Goal: Task Accomplishment & Management: Use online tool/utility

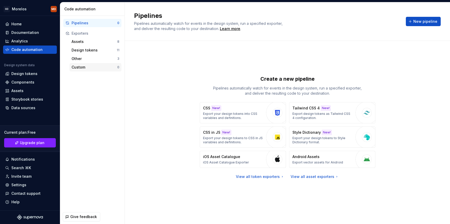
click at [115, 64] on div "Custom 0" at bounding box center [96, 67] width 52 height 8
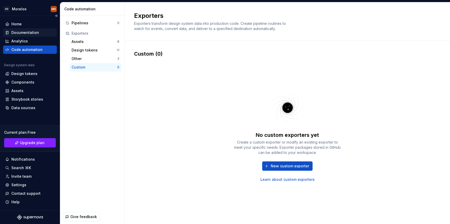
click at [42, 32] on div "Documentation" at bounding box center [30, 32] width 50 height 5
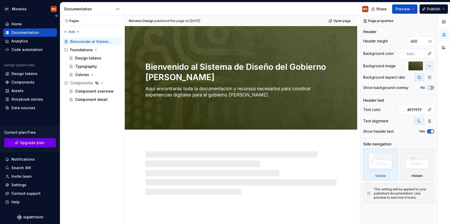
click at [36, 141] on span "Upgrade plan" at bounding box center [32, 142] width 25 height 5
type textarea "*"
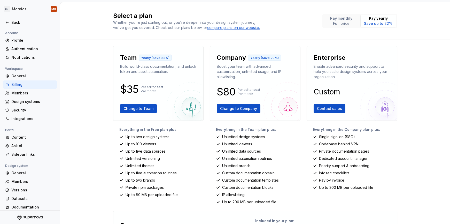
scroll to position [70, 0]
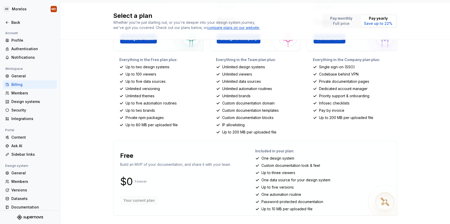
click at [310, 164] on p "Custom documentation look & feel" at bounding box center [291, 165] width 59 height 5
click at [275, 167] on p "Custom documentation look & feel" at bounding box center [291, 165] width 59 height 5
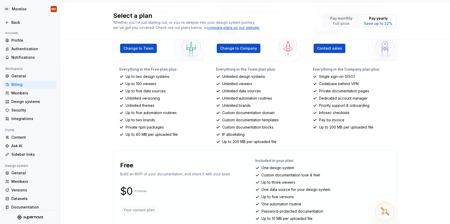
scroll to position [60, 0]
click at [147, 53] on div "Change to Team" at bounding box center [158, 48] width 77 height 9
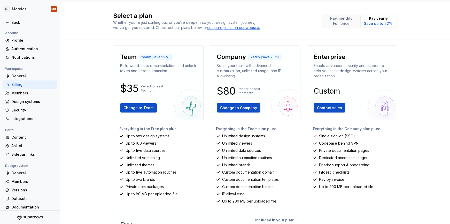
scroll to position [0, 0]
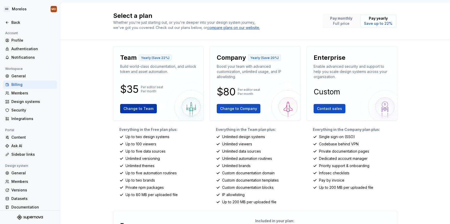
click at [150, 109] on span "Change to Team" at bounding box center [139, 108] width 30 height 5
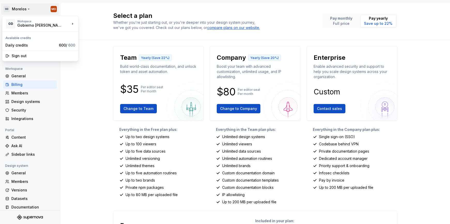
click at [17, 9] on html "[PERSON_NAME] MD Back Account Profile Authentication Notifications Workspace Ge…" at bounding box center [225, 112] width 450 height 224
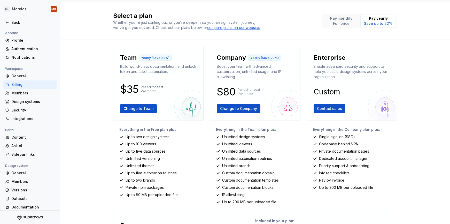
click at [57, 92] on html "[PERSON_NAME] MD Back Account Profile Authentication Notifications Workspace Ge…" at bounding box center [225, 112] width 450 height 224
click at [26, 75] on div "General" at bounding box center [32, 75] width 43 height 5
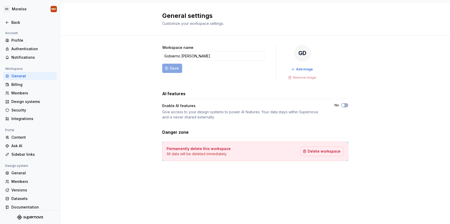
click at [21, 18] on div at bounding box center [30, 17] width 60 height 3
click at [18, 23] on div "Back" at bounding box center [32, 22] width 43 height 5
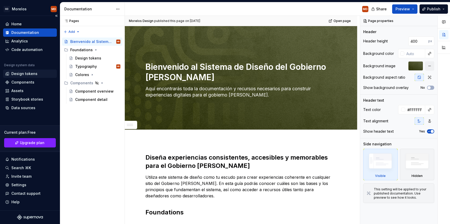
click at [28, 74] on div "Design tokens" at bounding box center [24, 73] width 26 height 5
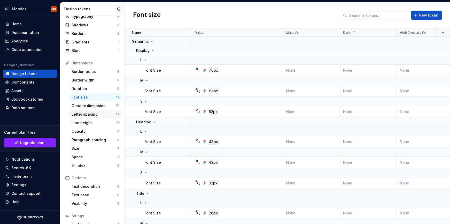
scroll to position [33, 0]
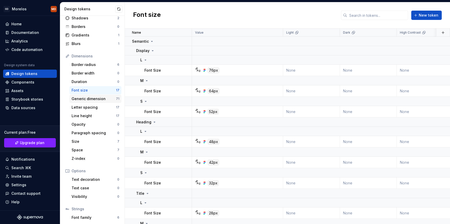
click at [97, 100] on div "Generic dimension" at bounding box center [94, 98] width 44 height 5
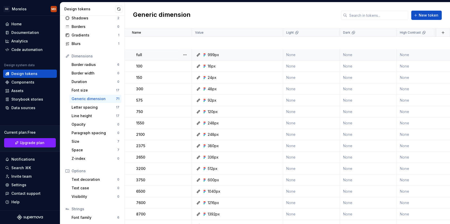
scroll to position [250, 0]
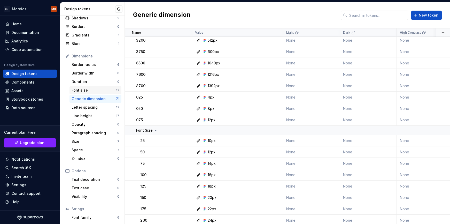
click at [80, 91] on div "Font size" at bounding box center [94, 90] width 44 height 5
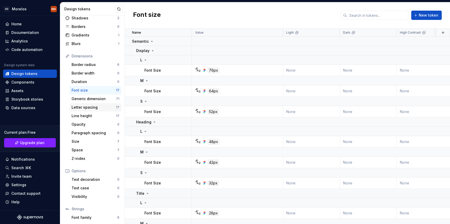
click at [89, 111] on div "Letter spacing 17" at bounding box center [96, 107] width 52 height 8
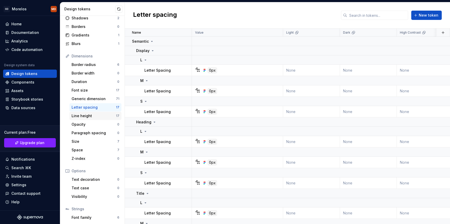
click at [90, 116] on div "Line height" at bounding box center [94, 115] width 44 height 5
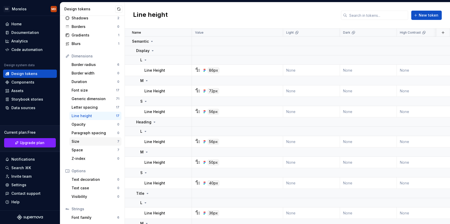
click at [97, 140] on div "Size" at bounding box center [95, 141] width 46 height 5
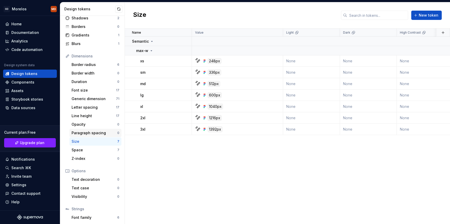
click at [93, 134] on div "Paragraph spacing" at bounding box center [95, 132] width 46 height 5
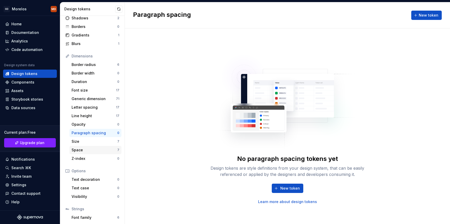
click at [93, 155] on div "Z-index 0" at bounding box center [96, 158] width 52 height 8
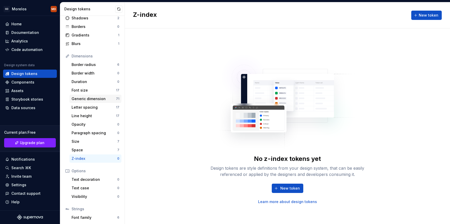
click at [97, 99] on div "Generic dimension" at bounding box center [94, 98] width 44 height 5
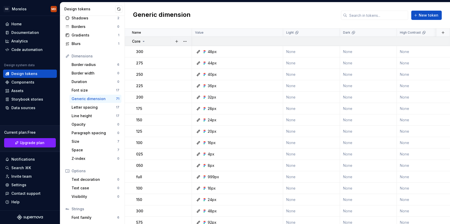
click at [145, 41] on icon at bounding box center [144, 41] width 4 height 4
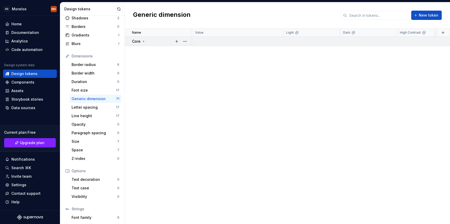
click at [145, 41] on icon at bounding box center [144, 41] width 4 height 4
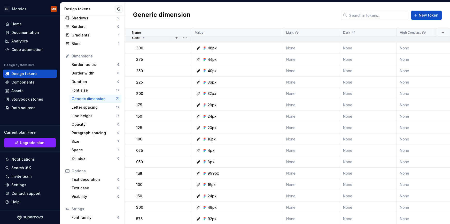
scroll to position [4, 0]
click at [142, 38] on icon at bounding box center [144, 37] width 4 height 4
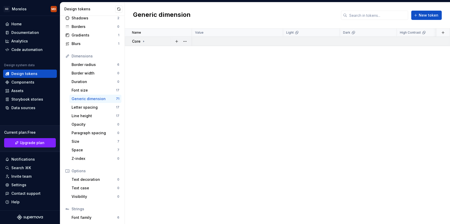
scroll to position [0, 0]
click at [142, 42] on icon at bounding box center [144, 41] width 4 height 4
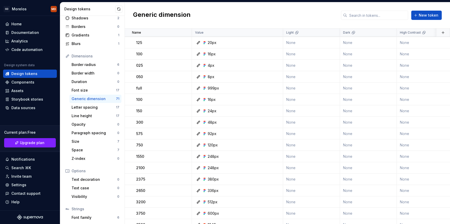
scroll to position [252, 0]
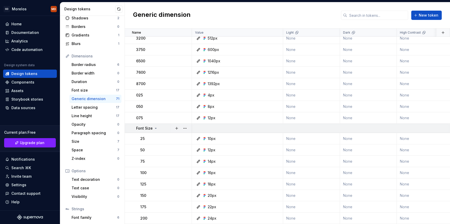
click at [155, 128] on icon at bounding box center [155, 128] width 1 height 1
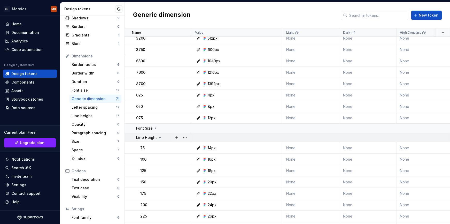
click at [158, 138] on icon at bounding box center [160, 137] width 4 height 4
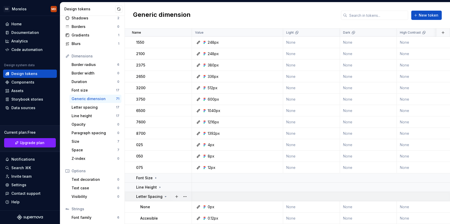
click at [165, 196] on icon at bounding box center [165, 196] width 1 height 1
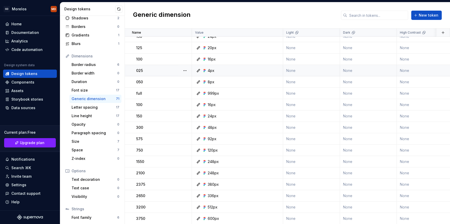
scroll to position [0, 0]
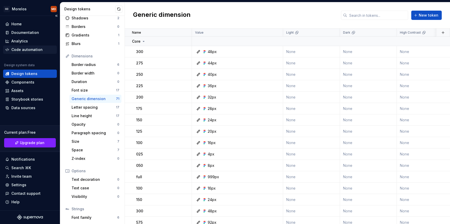
click at [42, 46] on div "Code automation" at bounding box center [30, 50] width 54 height 8
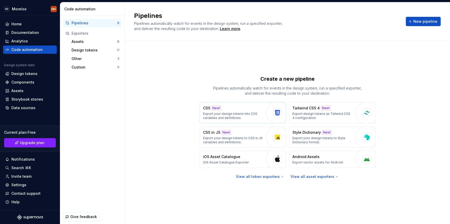
click at [216, 110] on div "New!" at bounding box center [217, 107] width 10 height 5
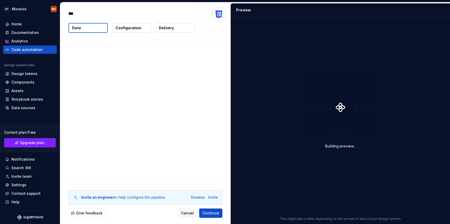
type textarea "*"
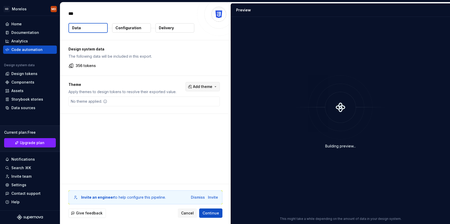
click at [212, 87] on span "Add theme" at bounding box center [202, 86] width 19 height 5
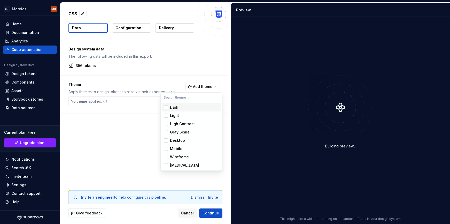
click at [178, 108] on div "Dark" at bounding box center [174, 107] width 8 height 5
click at [176, 115] on div "Light" at bounding box center [174, 115] width 9 height 5
click at [176, 125] on div "High Contrast" at bounding box center [182, 123] width 25 height 5
click at [176, 134] on div "Gray Scale" at bounding box center [180, 132] width 20 height 5
click at [176, 140] on div "Desktop" at bounding box center [177, 140] width 15 height 5
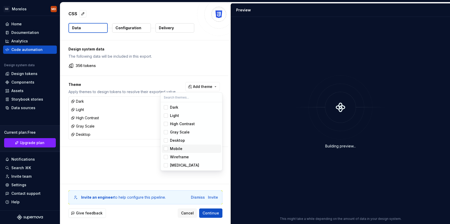
click at [175, 150] on div "Mobile" at bounding box center [176, 148] width 12 height 5
click at [175, 157] on div "Wireframe" at bounding box center [179, 156] width 19 height 5
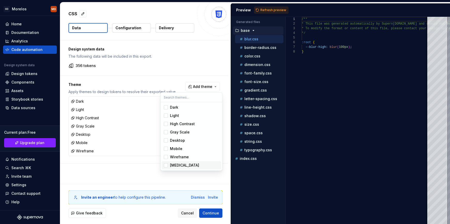
click at [176, 167] on div "Dyslexia" at bounding box center [184, 165] width 29 height 5
click at [211, 212] on html "GD Morelos MD Home Documentation Analytics Code automation Design system data D…" at bounding box center [225, 112] width 450 height 224
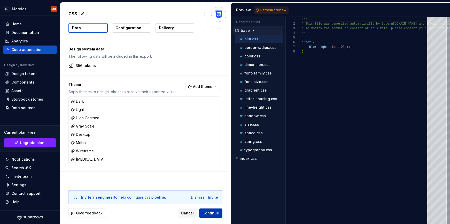
click at [216, 214] on span "Continue" at bounding box center [211, 212] width 17 height 5
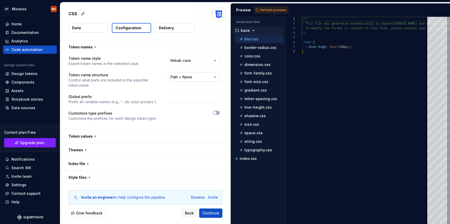
click at [203, 78] on html "**********" at bounding box center [225, 112] width 450 height 224
click at [195, 80] on html "**********" at bounding box center [225, 112] width 450 height 224
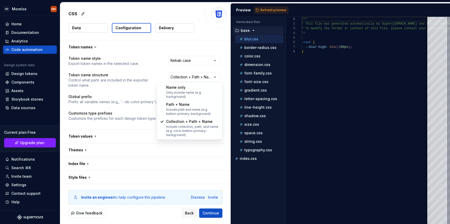
select select "**********"
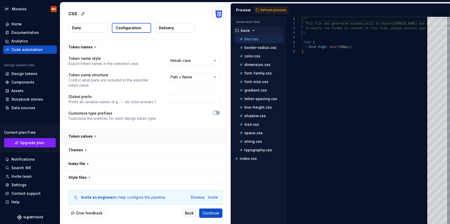
click at [109, 141] on button "button" at bounding box center [144, 136] width 168 height 13
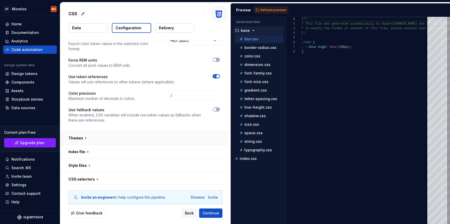
scroll to position [111, 0]
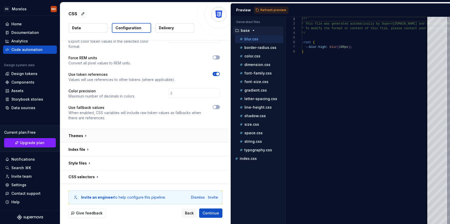
click at [109, 131] on button "button" at bounding box center [144, 135] width 168 height 13
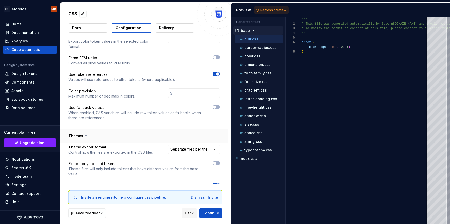
click at [109, 131] on button "button" at bounding box center [144, 135] width 168 height 13
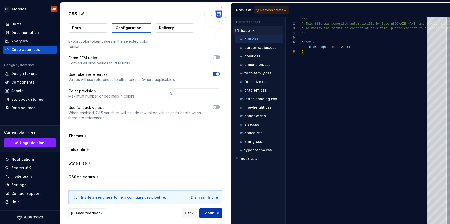
click at [207, 215] on span "Continue" at bounding box center [211, 212] width 17 height 5
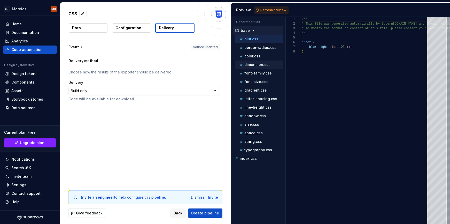
click at [262, 66] on p "dimension.css" at bounding box center [258, 65] width 26 height 4
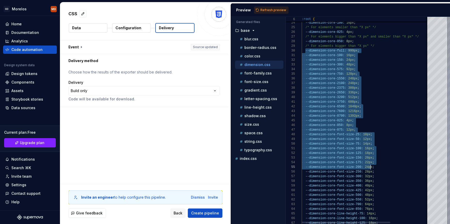
scroll to position [42, 71]
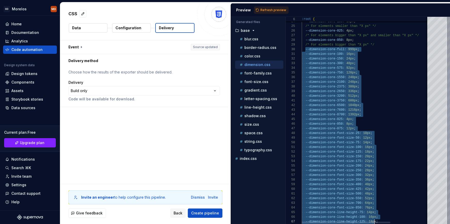
type textarea "**********"
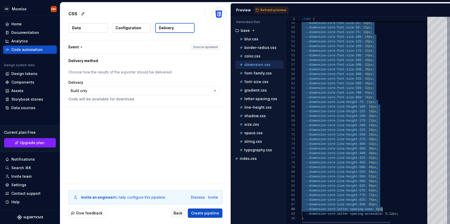
scroll to position [42, 77]
drag, startPoint x: 306, startPoint y: 50, endPoint x: 382, endPoint y: 205, distance: 172.1
